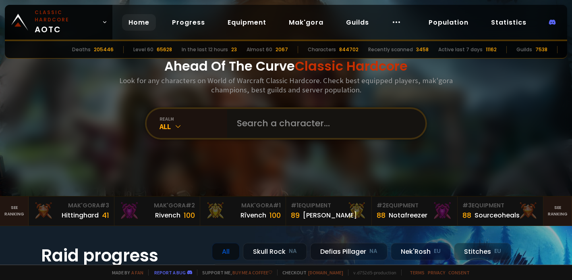
click at [252, 131] on input "text" at bounding box center [324, 123] width 184 height 29
type input "jony"
click at [269, 114] on input "text" at bounding box center [324, 123] width 184 height 29
type input "jonyone"
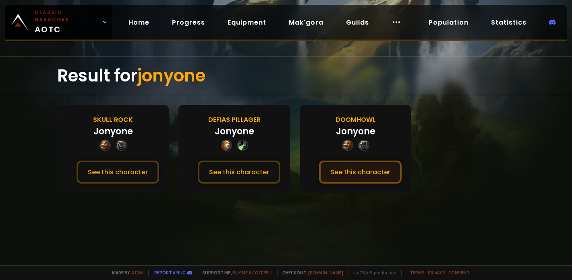
click at [376, 171] on button "See this character" at bounding box center [360, 171] width 83 height 23
